Goal: Find specific page/section: Find specific page/section

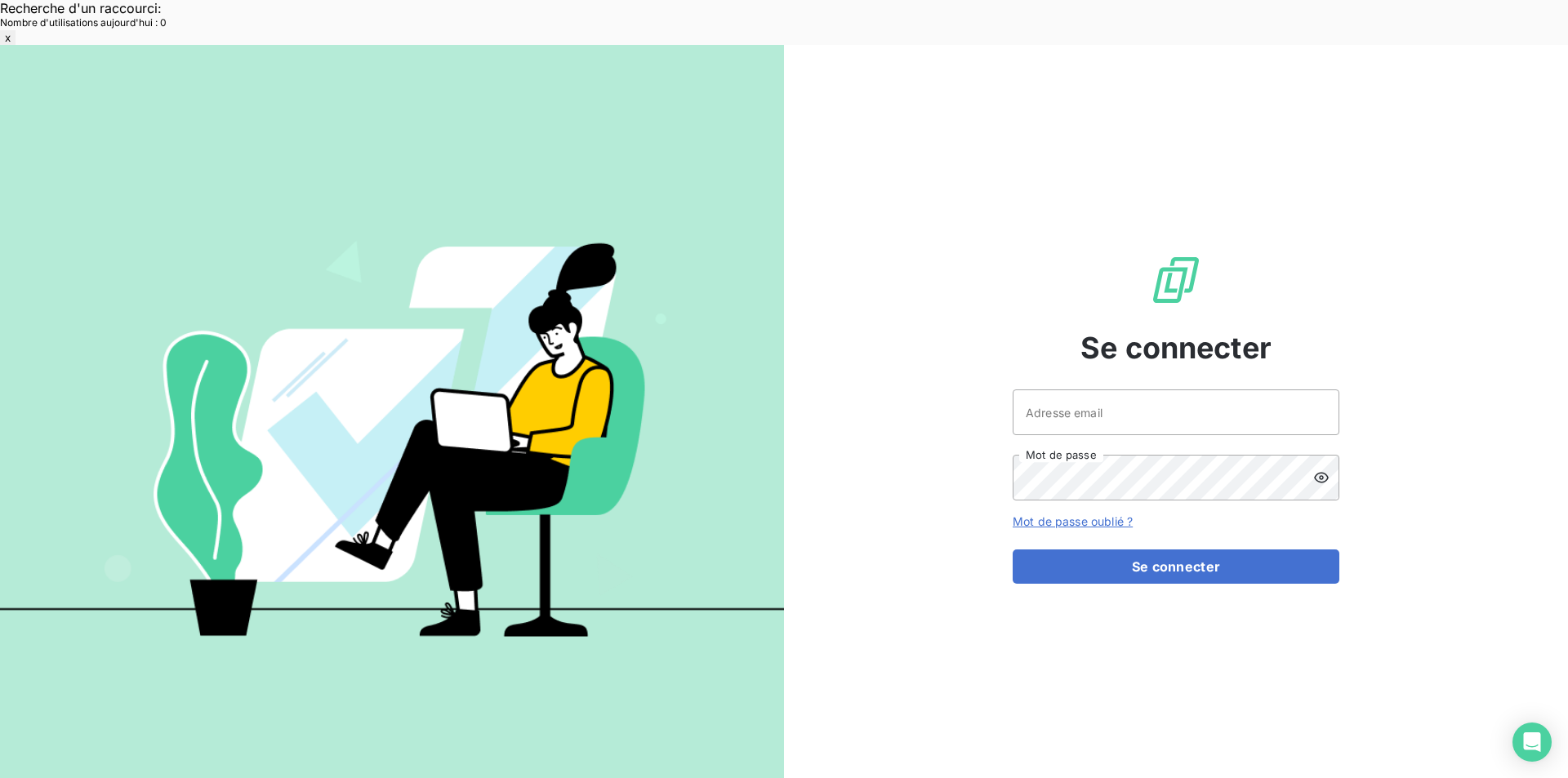
scroll to position [290, 0]
type input "[EMAIL_ADDRESS][DOMAIN_NAME]"
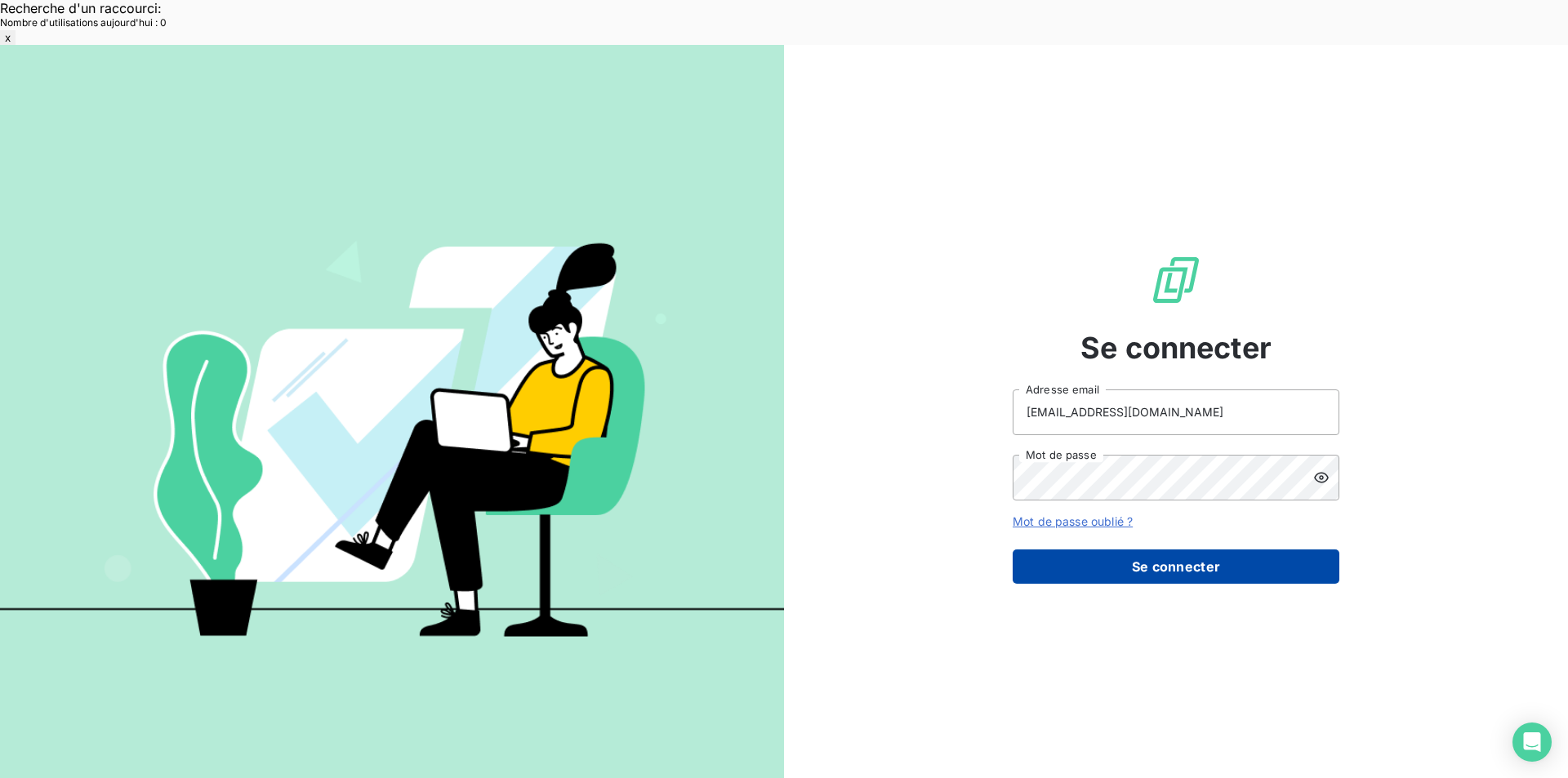
click at [1136, 549] on button "Se connecter" at bounding box center [1176, 567] width 326 height 34
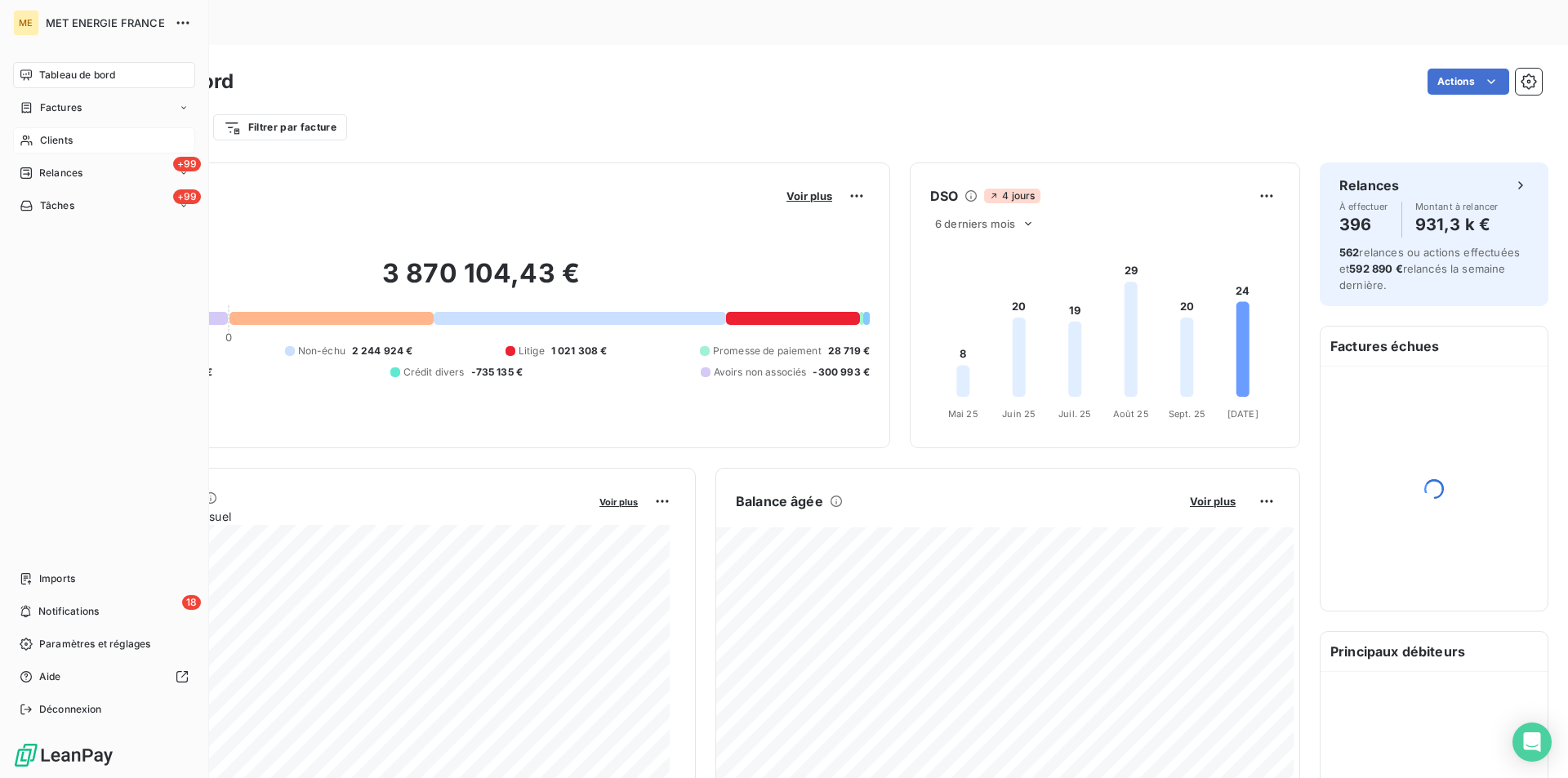
click at [64, 132] on div "Clients" at bounding box center [104, 140] width 182 height 26
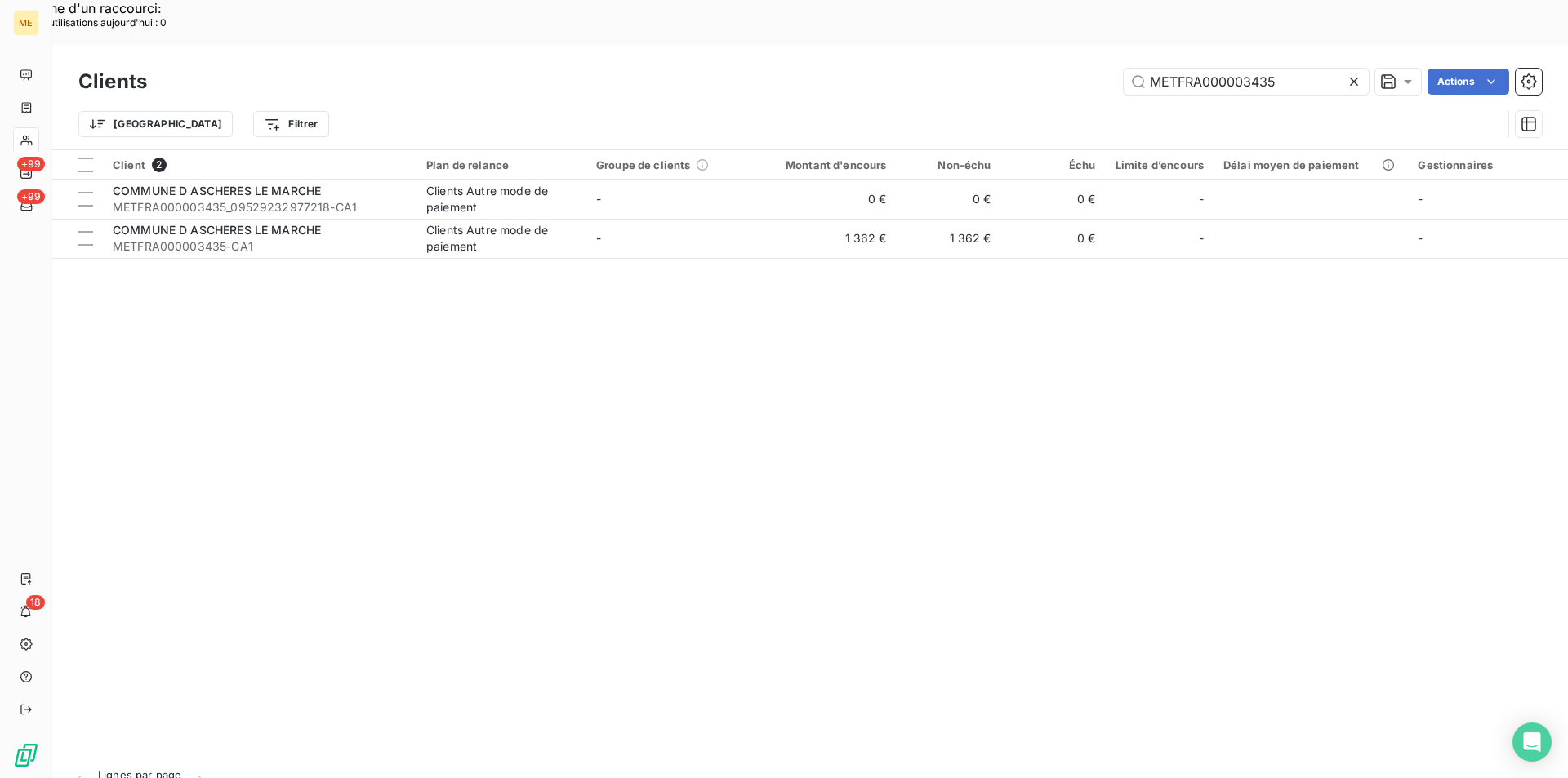
drag, startPoint x: 1287, startPoint y: 34, endPoint x: 1038, endPoint y: 35, distance: 249.0
click at [1038, 69] on div "METFRA000003435 Actions" at bounding box center [854, 81] width 1376 height 26
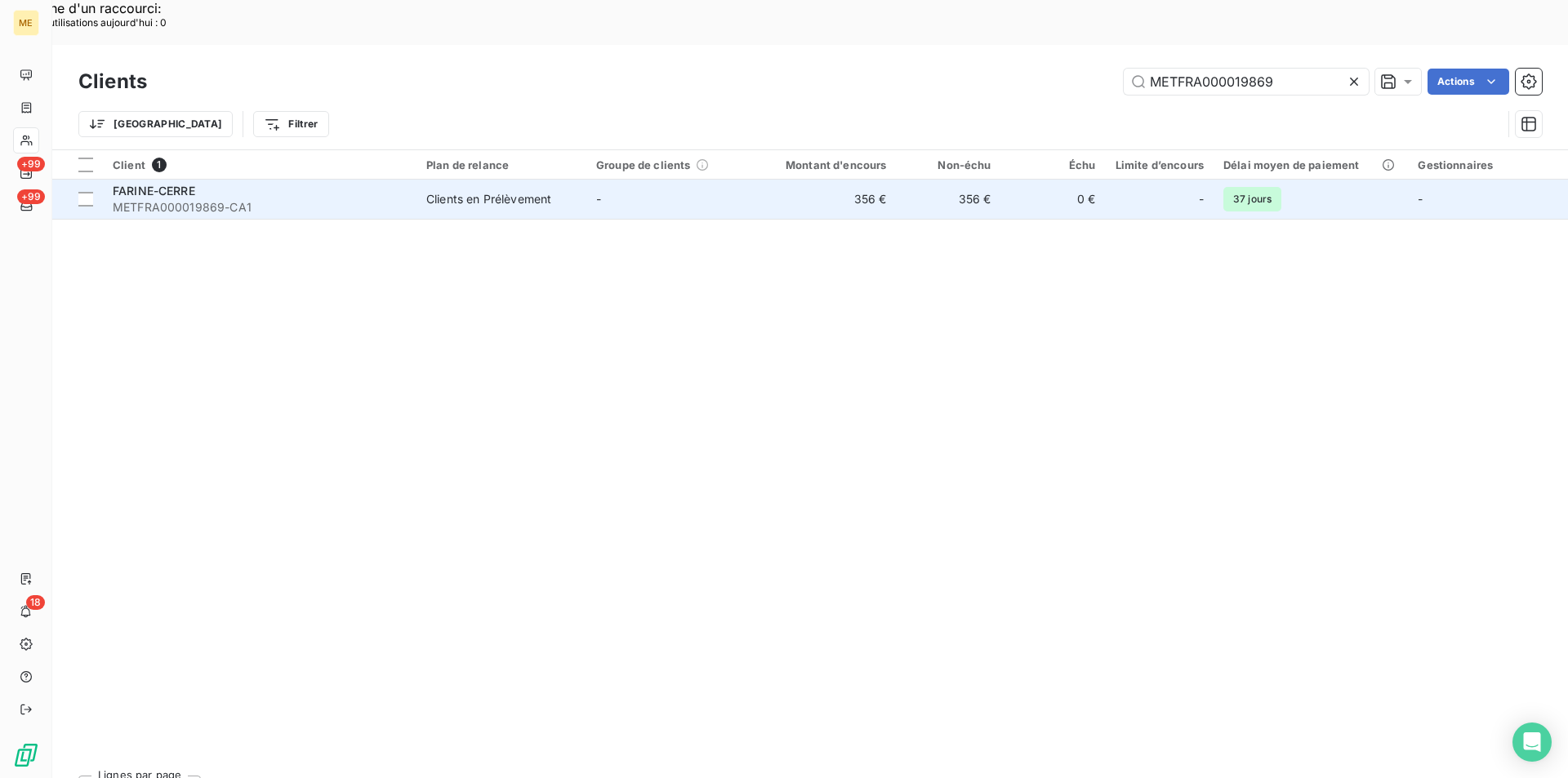
type input "METFRA000019869"
click at [171, 199] on span "METFRA000019869-CA1" at bounding box center [259, 207] width 294 height 16
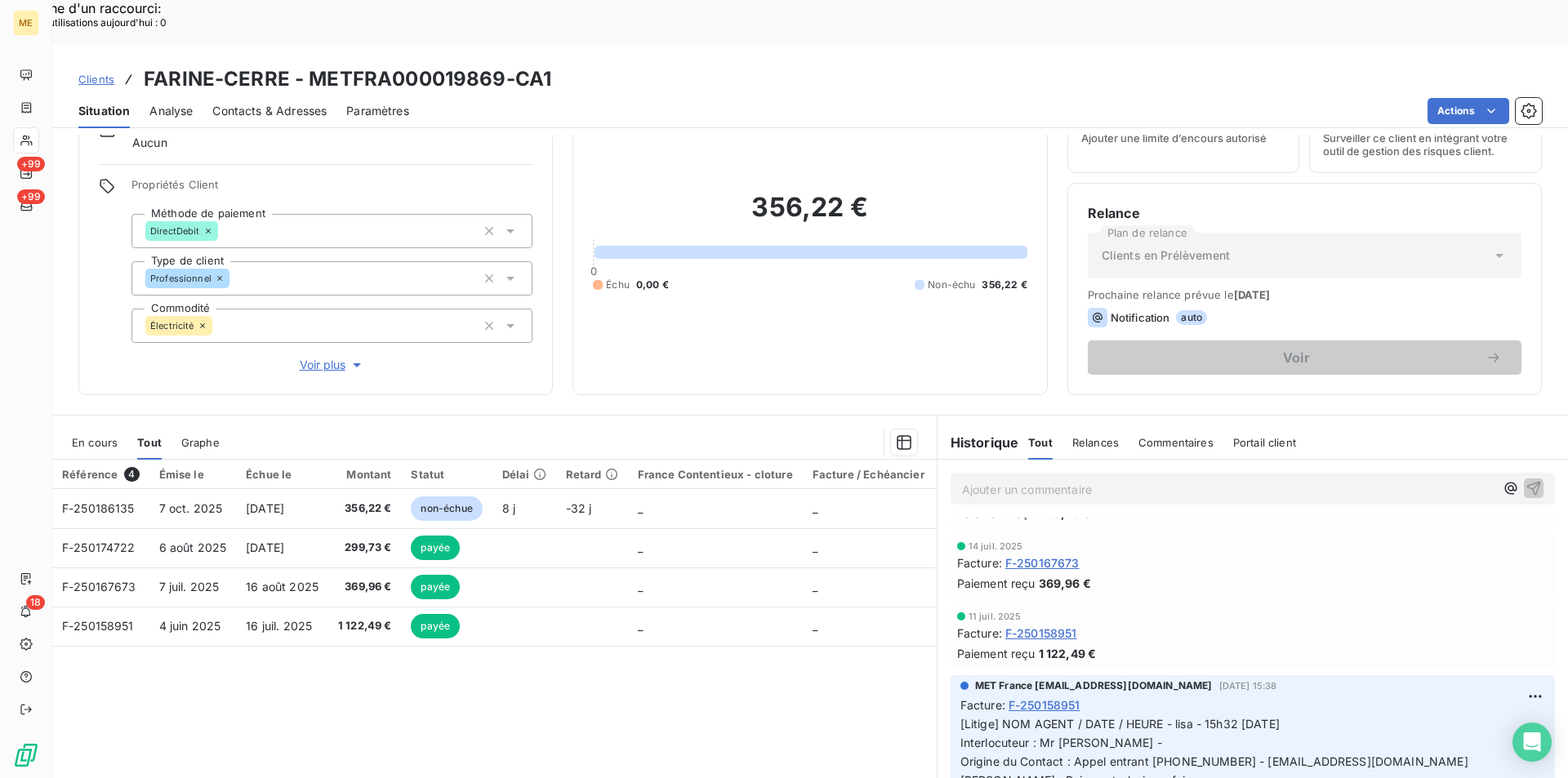
scroll to position [92, 0]
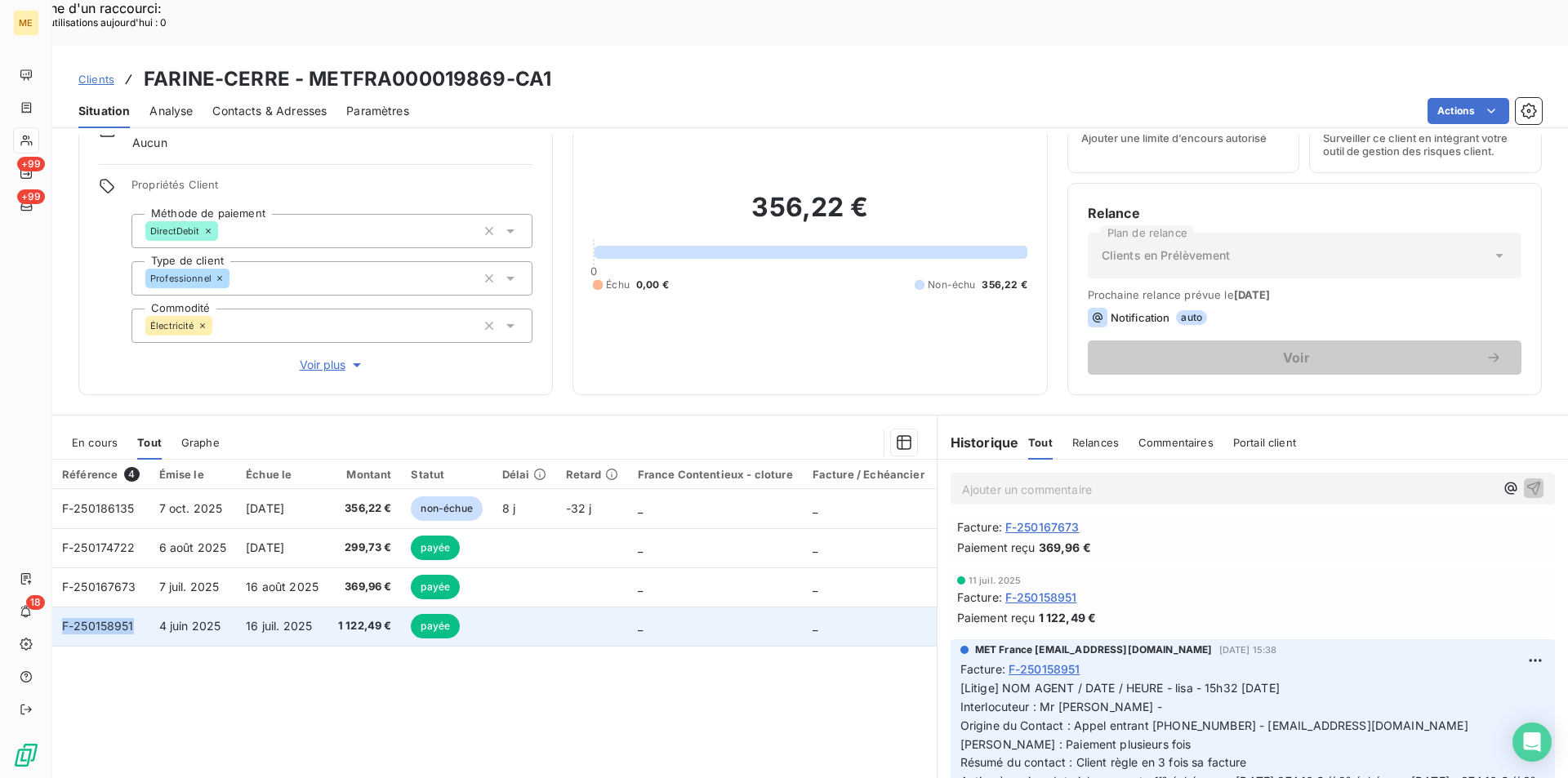
drag, startPoint x: 141, startPoint y: 581, endPoint x: 60, endPoint y: 585, distance: 81.1
click at [60, 607] on td "F-250158951" at bounding box center [101, 626] width 98 height 39
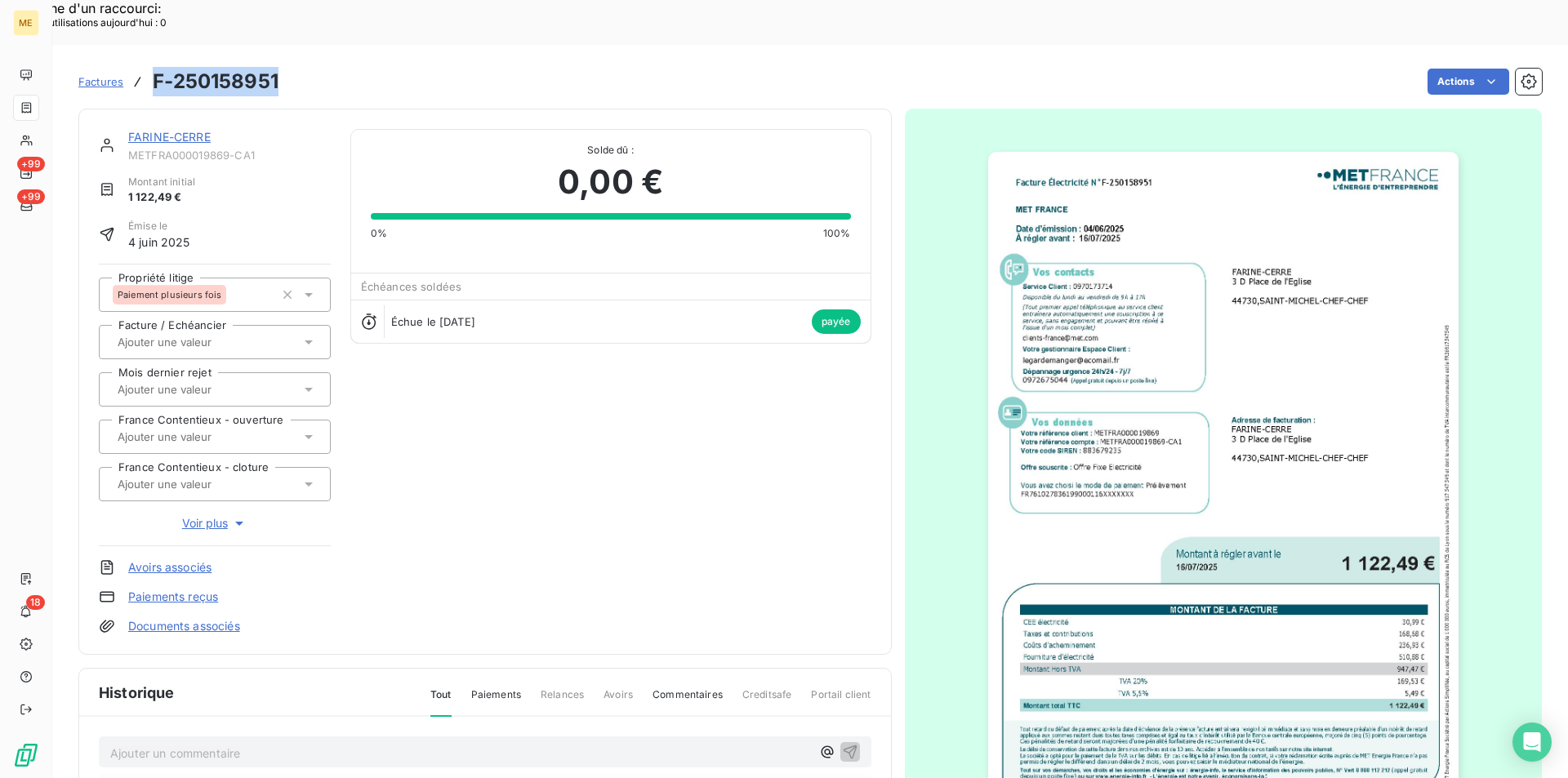
drag, startPoint x: 287, startPoint y: 33, endPoint x: 143, endPoint y: 37, distance: 144.1
click at [143, 64] on div "Factures F-250158951 Actions" at bounding box center [810, 81] width 1464 height 34
copy h3 "F-250158951"
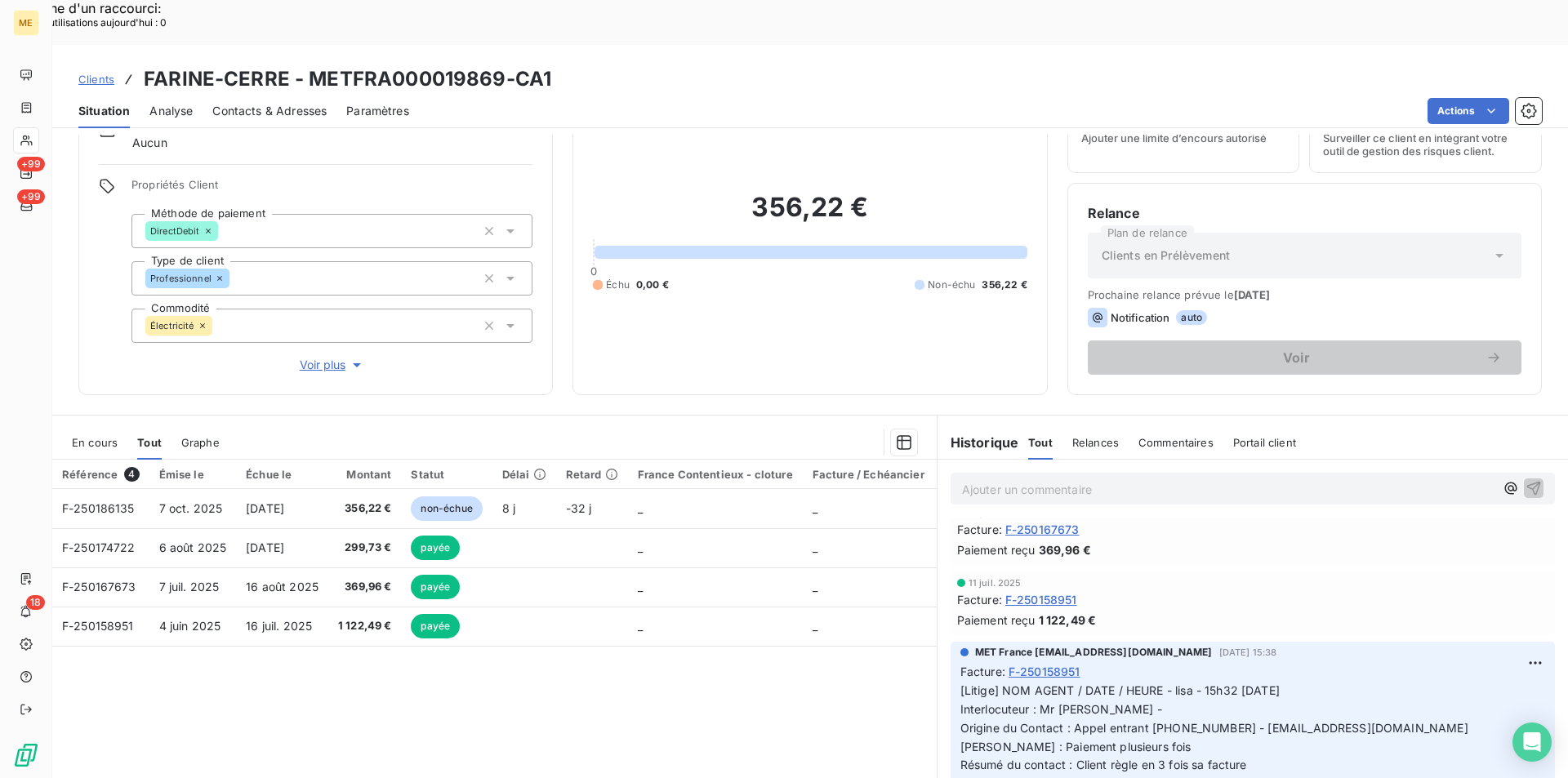
scroll to position [92, 0]
drag, startPoint x: 1143, startPoint y: 735, endPoint x: 1224, endPoint y: 755, distance: 83.4
click at [1224, 755] on p "[Litige] NOM AGENT / DATE / HEURE - lisa - 15h32 [DATE] Interlocuteur : Mr [PER…" at bounding box center [1252, 745] width 585 height 130
copy span "1ʳᵉ échéance - [DATE] 374.16 € // 2ᵉ échéance [DATE] - 374.16 € // 3ᵉ échéance …"
click at [101, 73] on span "Clients" at bounding box center [97, 79] width 36 height 13
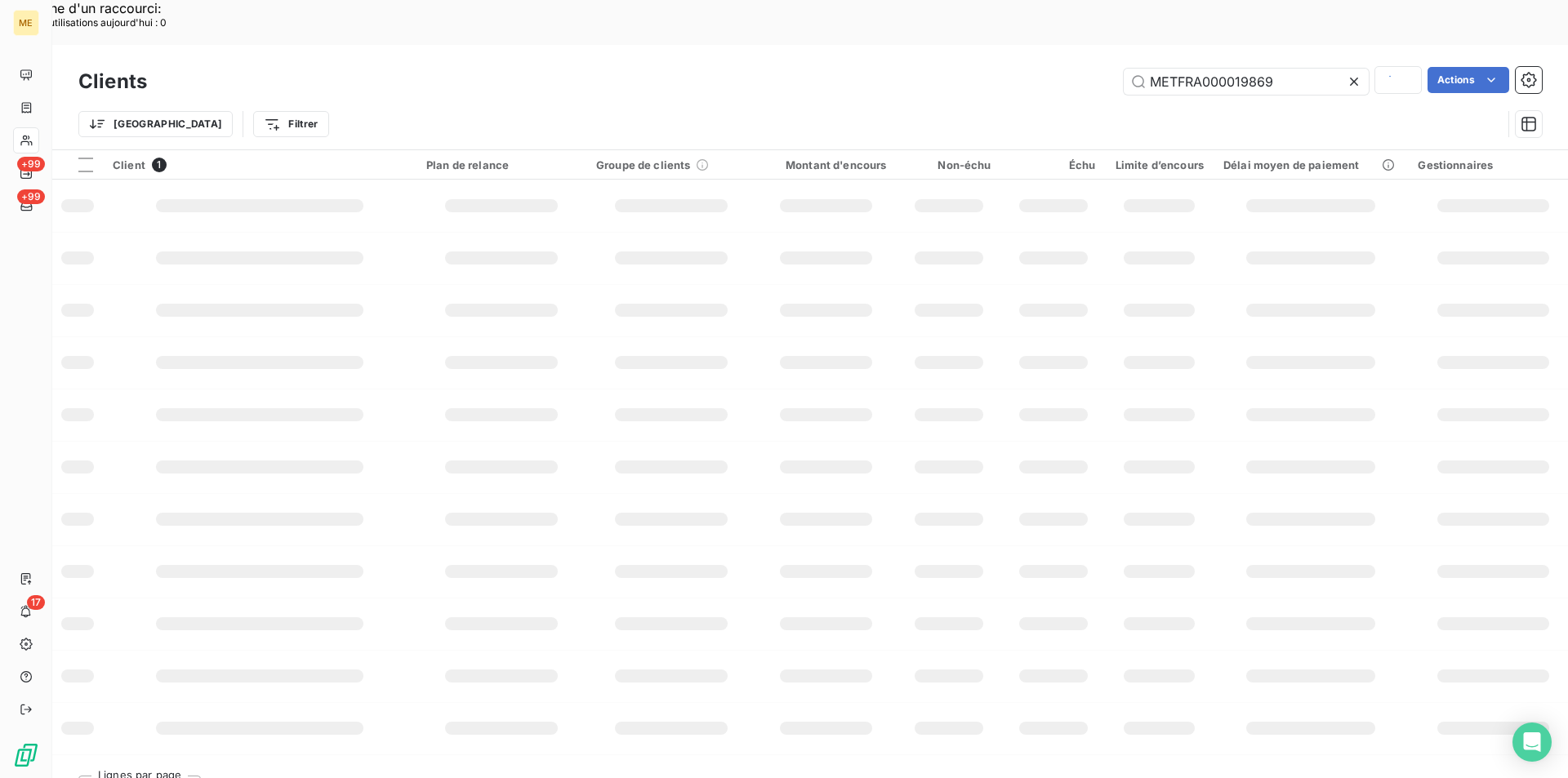
click at [99, 67] on h3 "Clients" at bounding box center [113, 81] width 69 height 30
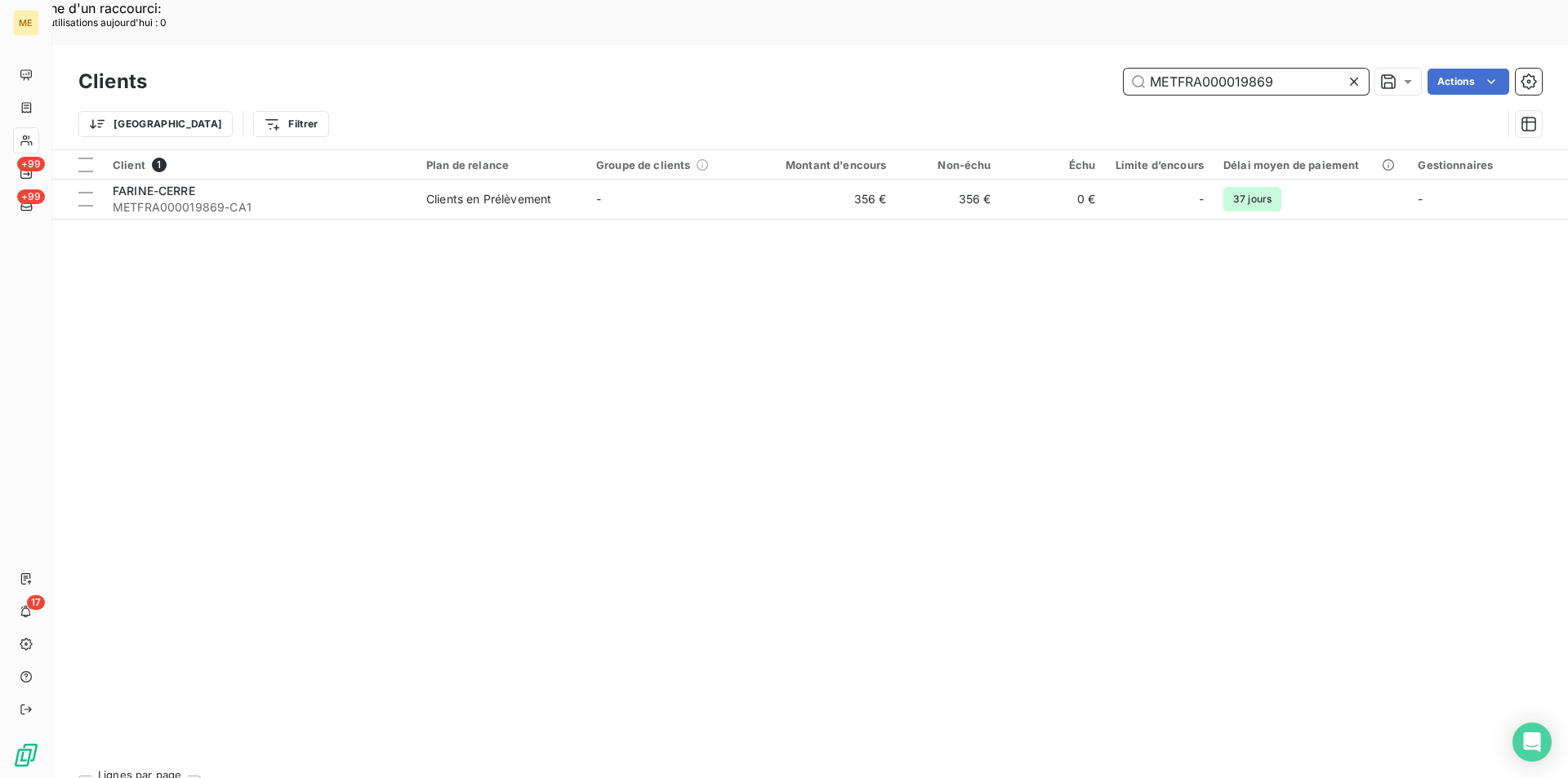
drag, startPoint x: 1296, startPoint y: 32, endPoint x: 1017, endPoint y: 32, distance: 279.0
click at [1017, 69] on div "METFRA000019869 Actions" at bounding box center [854, 81] width 1376 height 26
paste input "F-250184328"
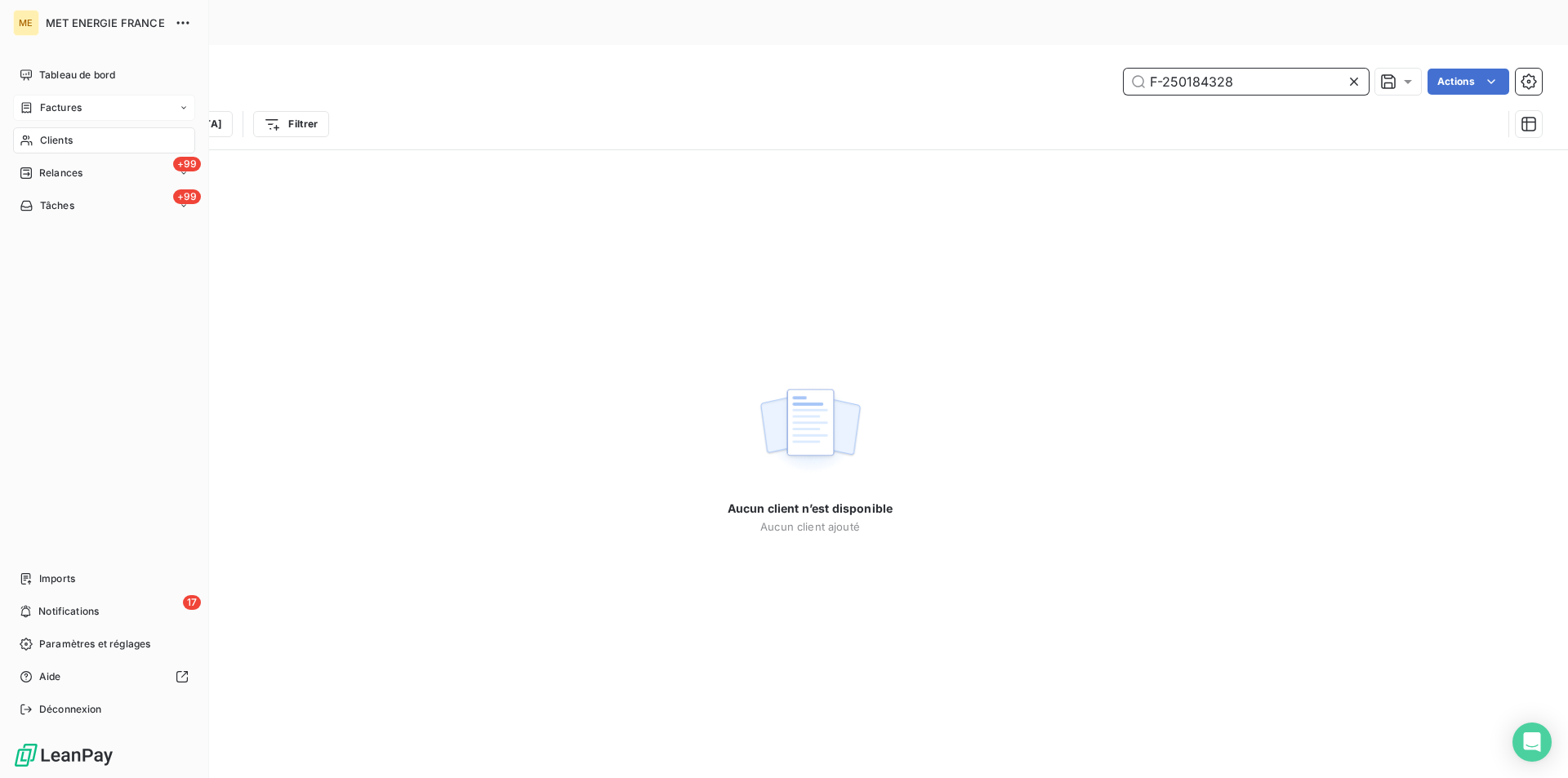
type input "F-250184328"
click at [62, 112] on span "Factures" at bounding box center [61, 107] width 42 height 14
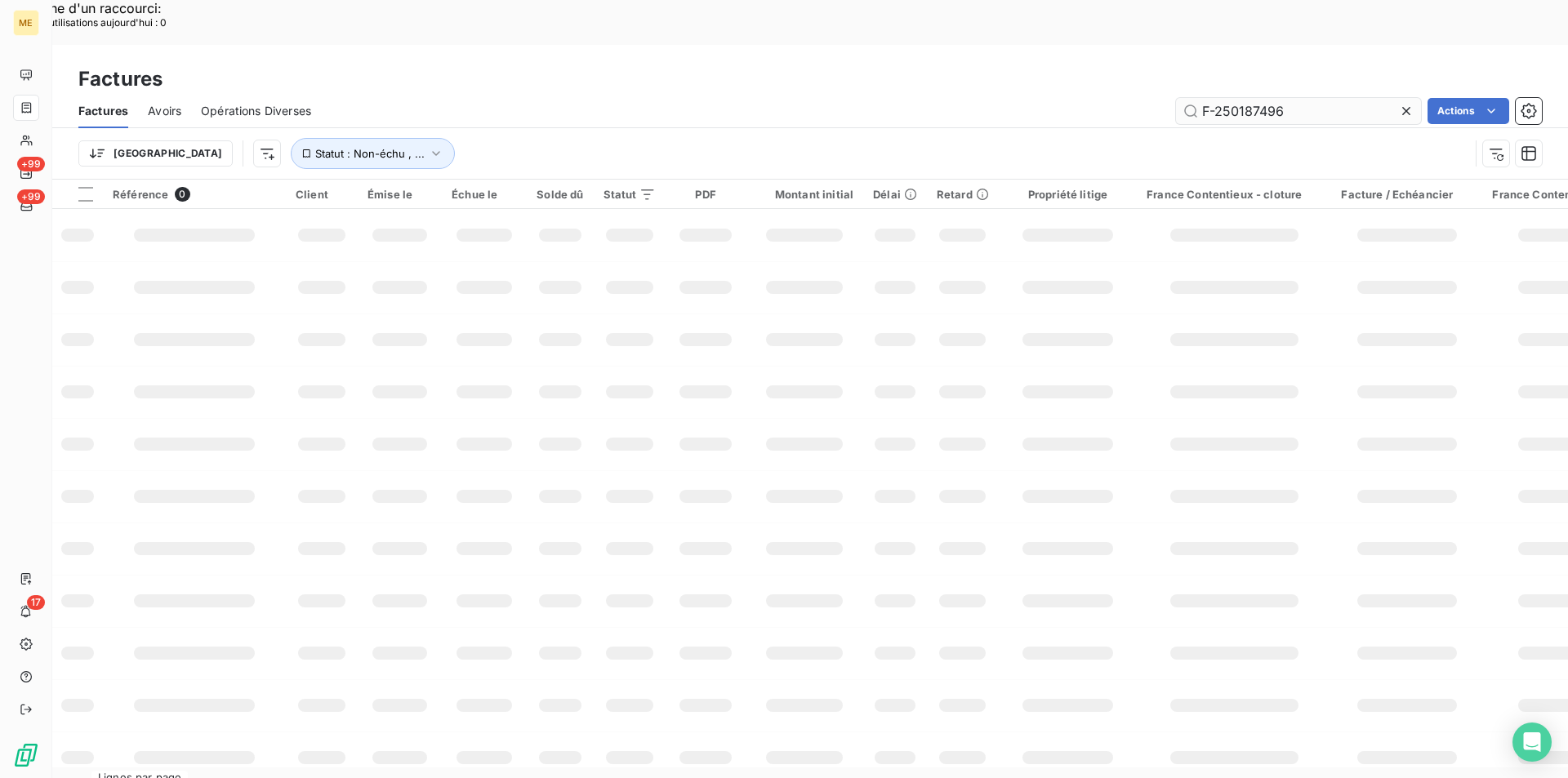
drag, startPoint x: 1196, startPoint y: 71, endPoint x: 1178, endPoint y: 68, distance: 18.2
click at [1178, 98] on input "F-250187496" at bounding box center [1298, 110] width 245 height 26
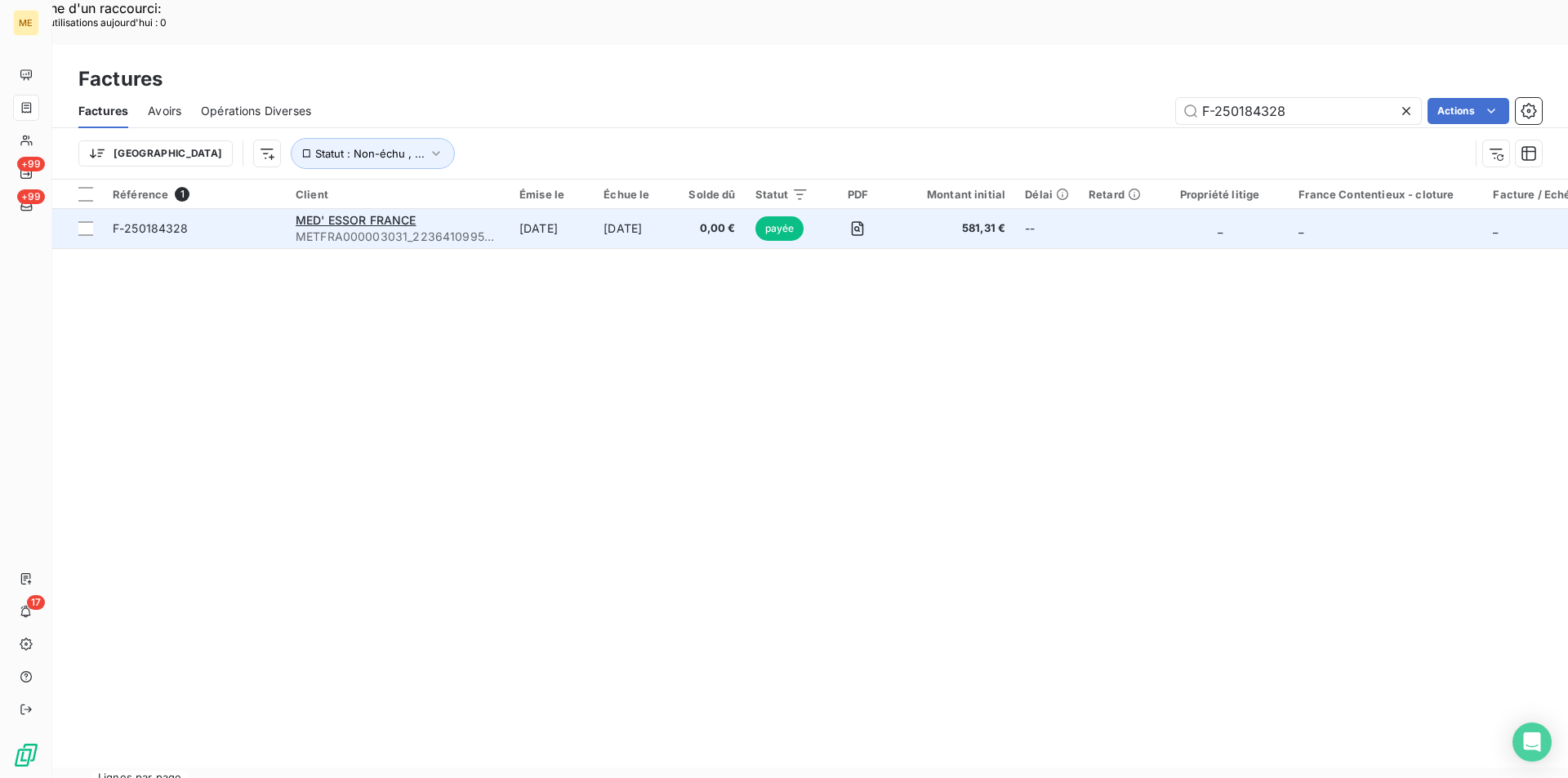
type input "F-250184328"
click at [228, 220] on span "F-250184328" at bounding box center [194, 228] width 164 height 16
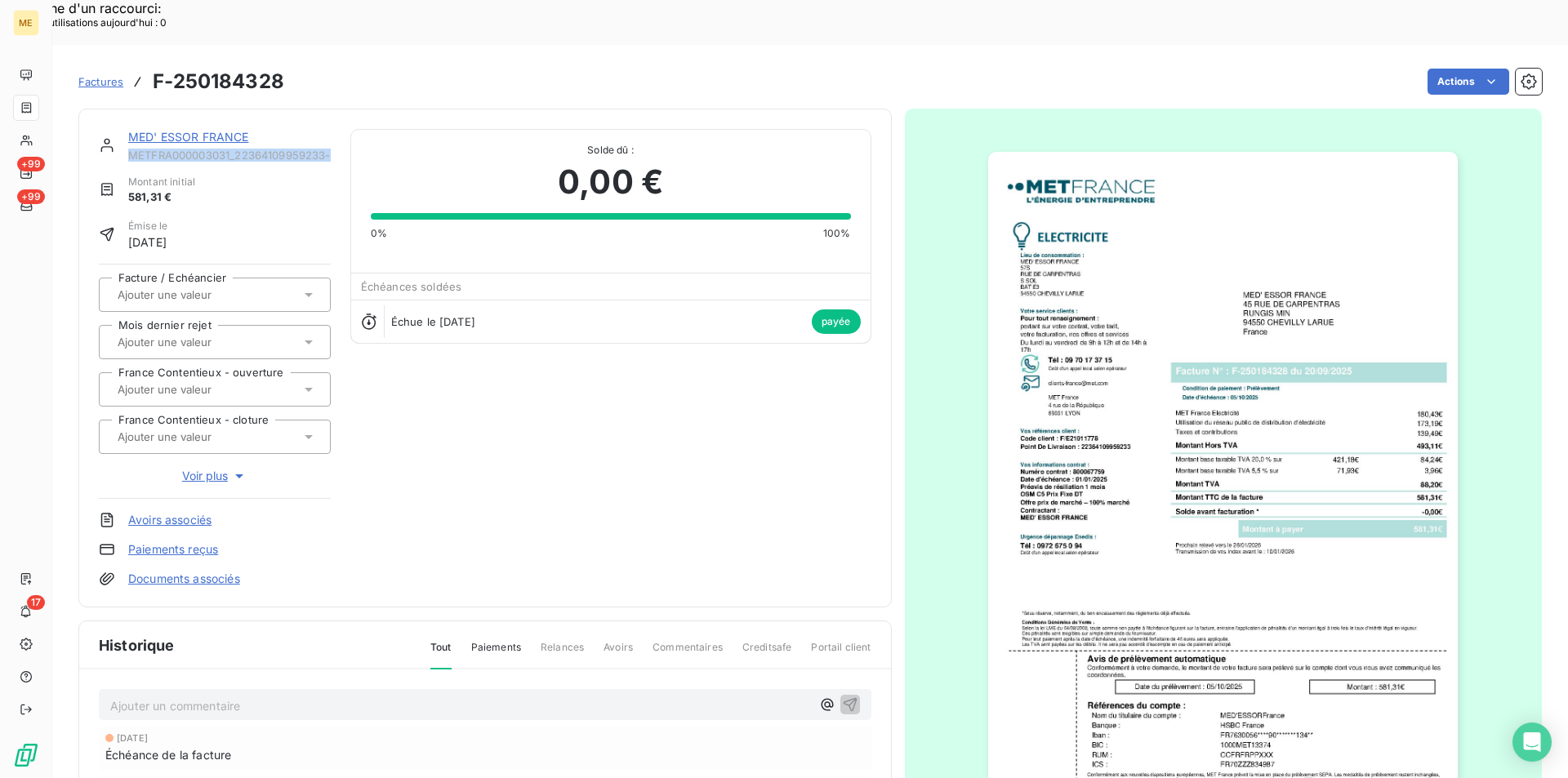
drag, startPoint x: 130, startPoint y: 112, endPoint x: 330, endPoint y: 108, distance: 200.0
click at [330, 129] on div "MED' ESSOR FRANCE METFRA000003031_22364109959233-CA1 Montant initial 581,31 € É…" at bounding box center [484, 358] width 773 height 458
copy span "METFRA000003031_22364109959233-"
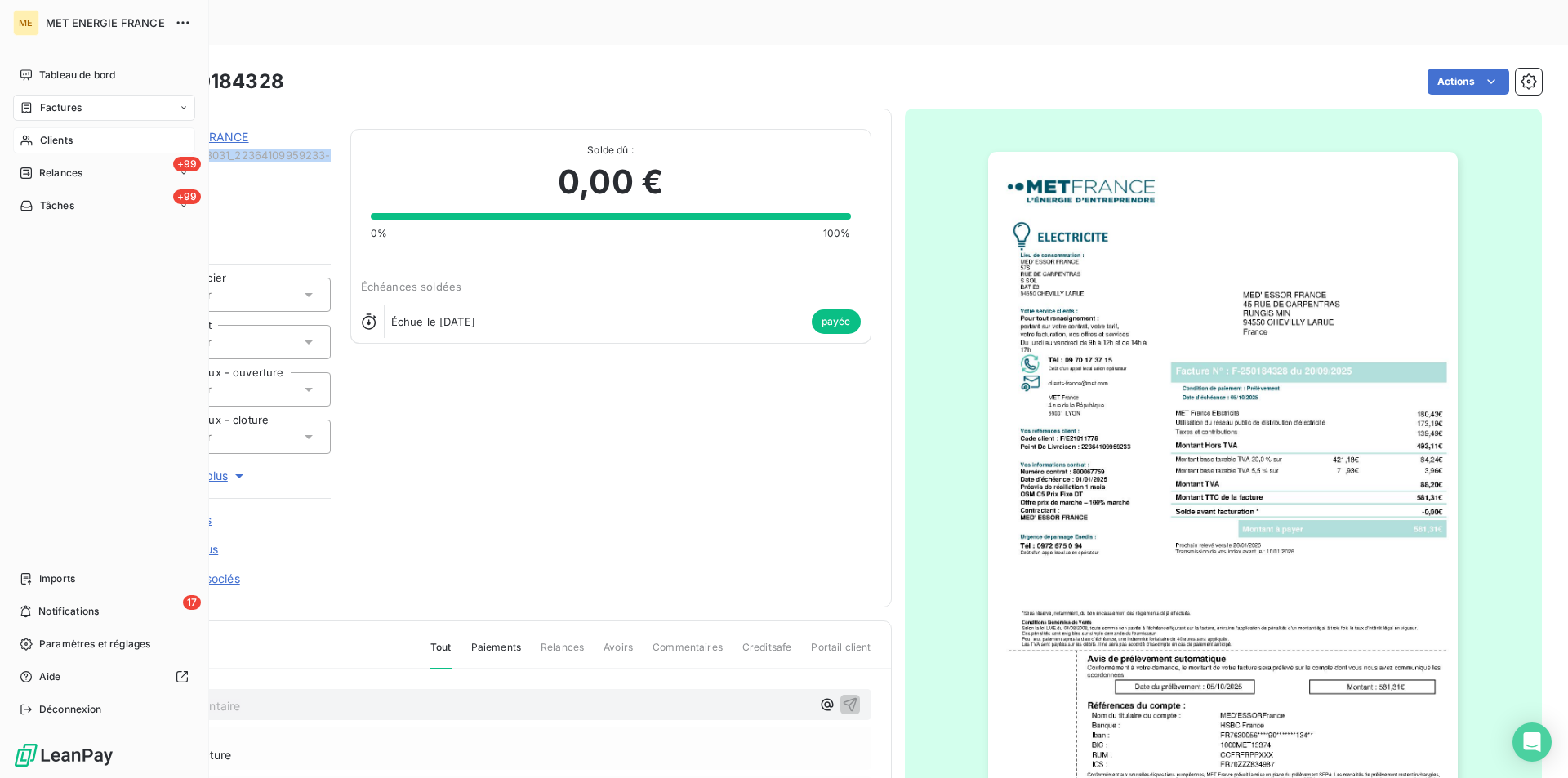
click at [52, 137] on span "Clients" at bounding box center [56, 140] width 33 height 14
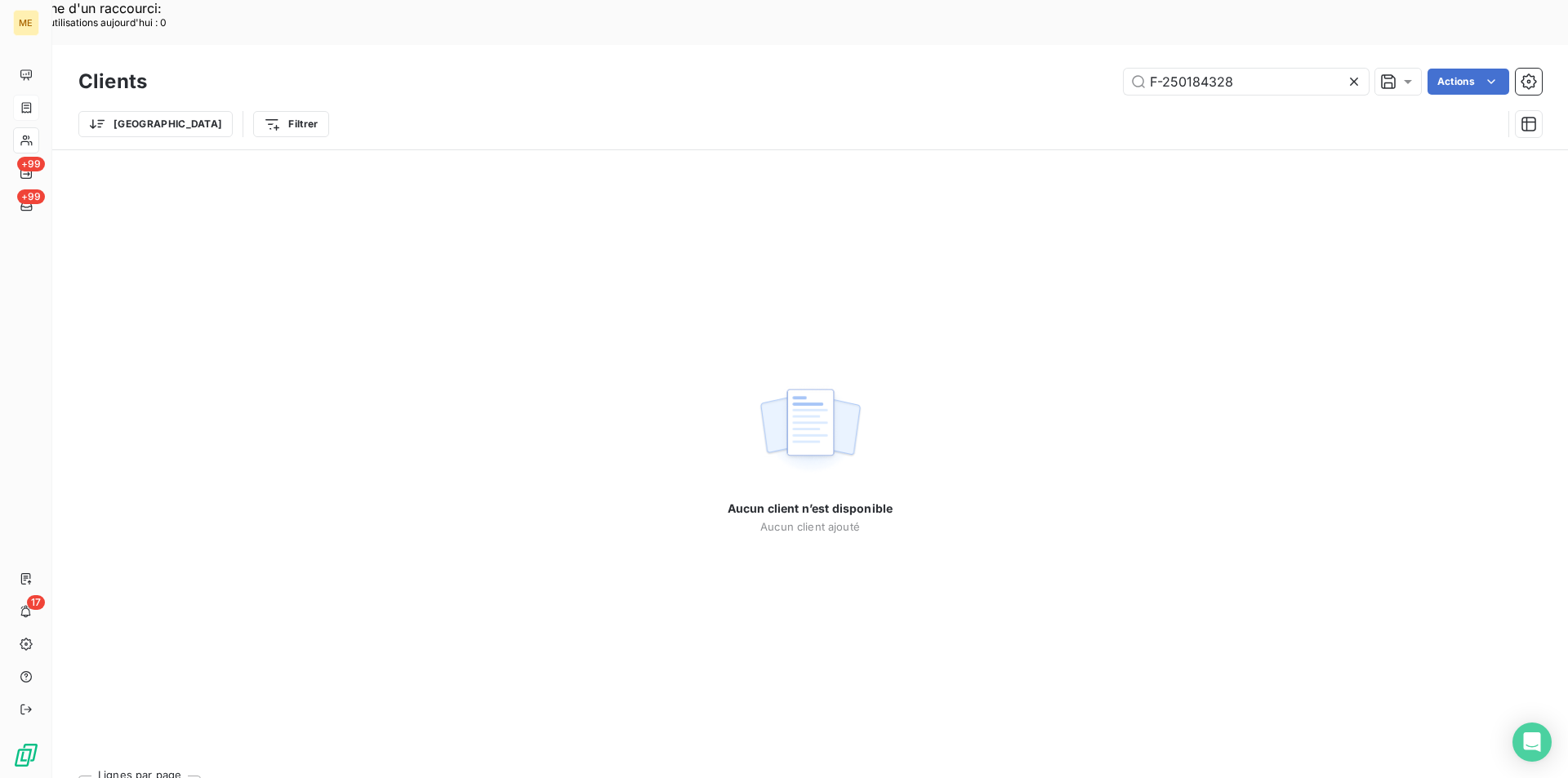
drag, startPoint x: 1220, startPoint y: 37, endPoint x: 1042, endPoint y: 37, distance: 178.0
click at [1042, 69] on div "F-250184328 Actions" at bounding box center [854, 81] width 1376 height 26
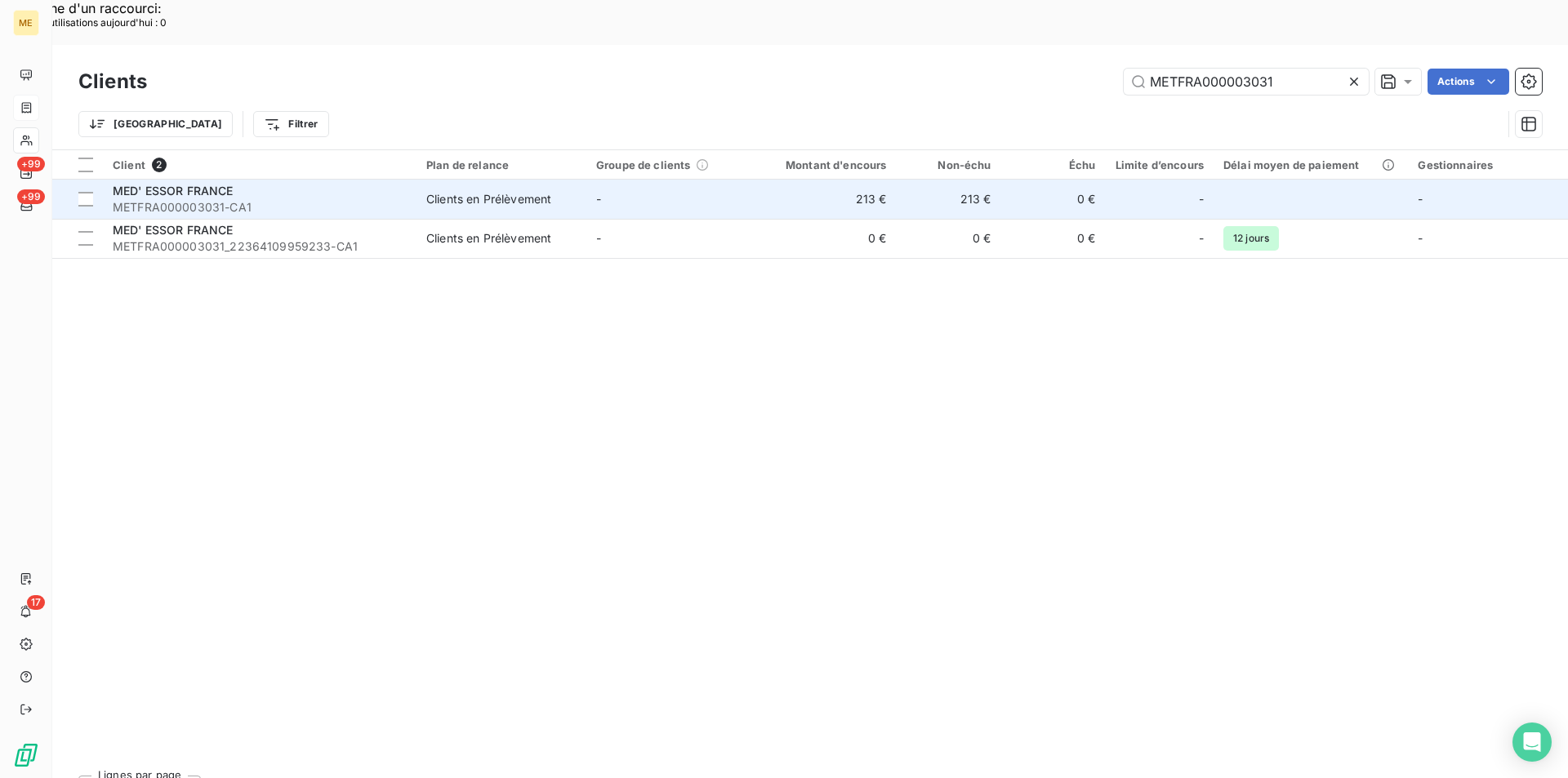
type input "METFRA000003031"
click at [236, 180] on td "MED' ESSOR FRANCE METFRA000003031-CA1" at bounding box center [259, 199] width 314 height 39
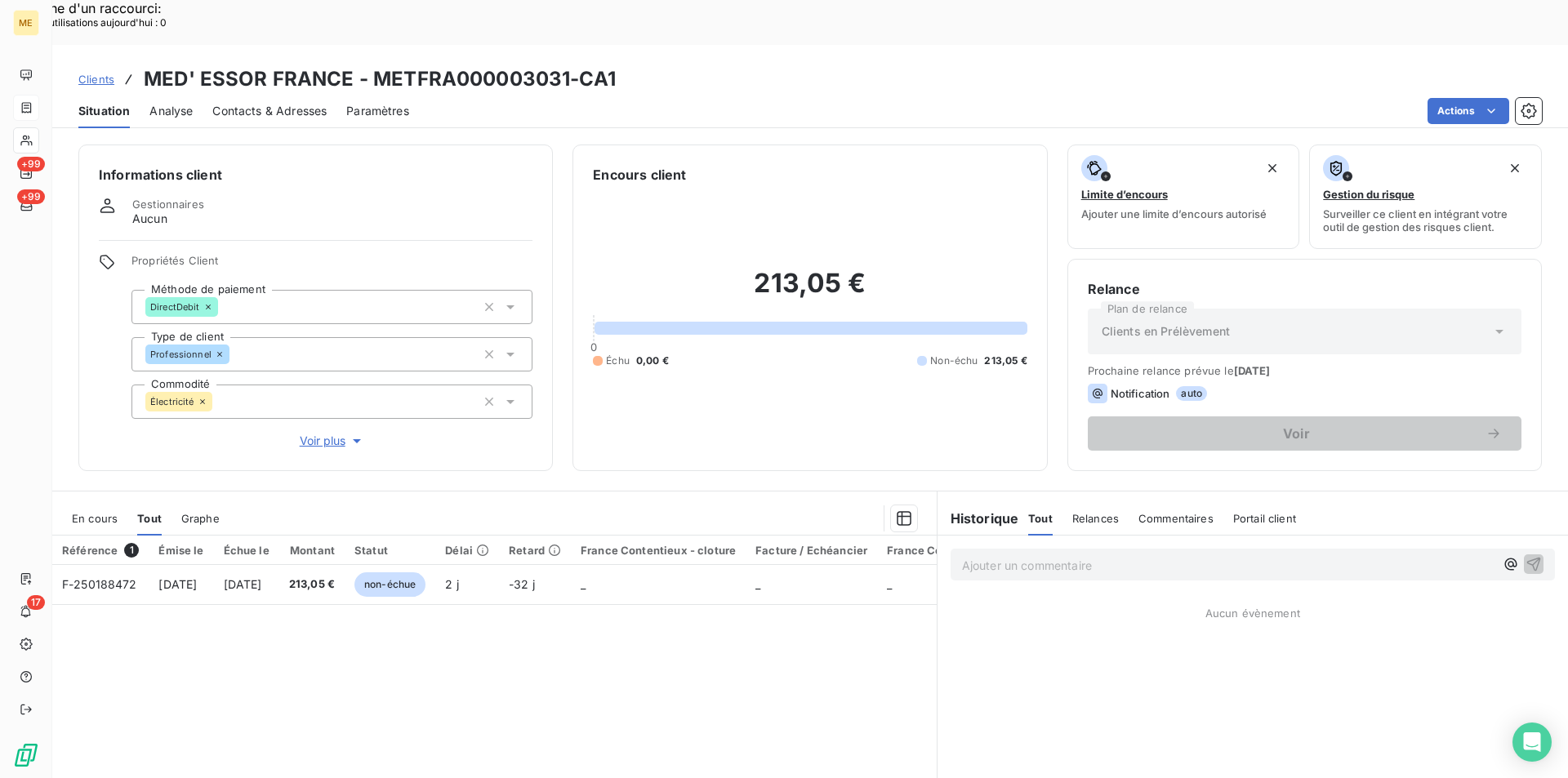
click at [101, 512] on span "En cours" at bounding box center [95, 519] width 46 height 13
